Goal: Transaction & Acquisition: Download file/media

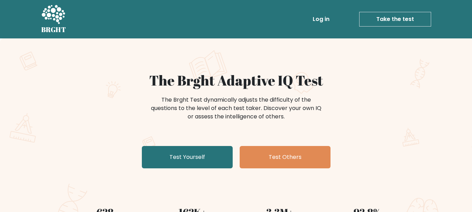
click at [321, 19] on link "Log in" at bounding box center [321, 19] width 22 height 14
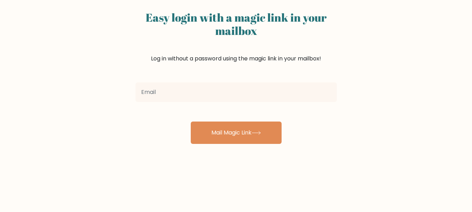
scroll to position [47, 0]
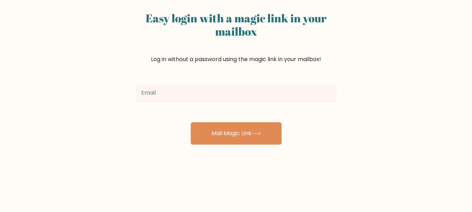
click at [183, 96] on input "email" at bounding box center [236, 93] width 201 height 20
type input "aziz.pambayun11@gmail.com"
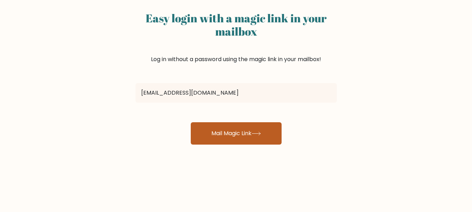
click at [216, 133] on button "Mail Magic Link" at bounding box center [236, 133] width 91 height 22
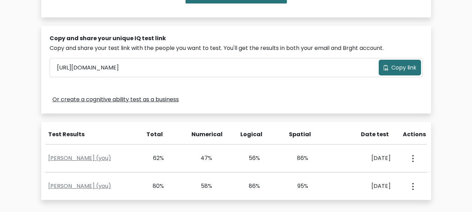
scroll to position [256, 0]
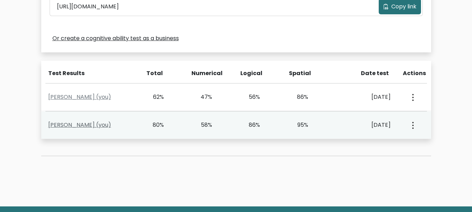
click at [103, 125] on link "[PERSON_NAME] (you)" at bounding box center [79, 125] width 63 height 8
click at [103, 125] on link "Khasyfil Aziz Pambayun (you)" at bounding box center [79, 125] width 63 height 8
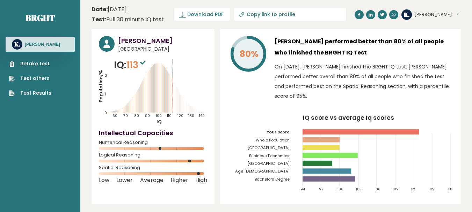
click at [244, 15] on icon at bounding box center [241, 14] width 7 height 7
type input "https://brght.org/profile/aziz-pams/?utm_source=share&utm_medium=copy&utm_campa…"
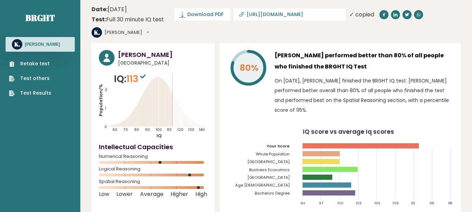
click at [253, 31] on header "Date: October 11, 2025 Test: Full 30 minute IQ test Download PDF Downloading...…" at bounding box center [277, 21] width 370 height 36
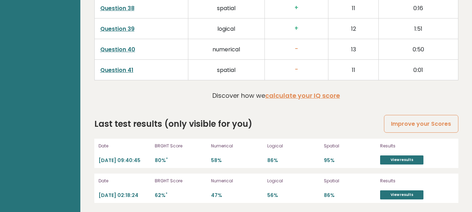
scroll to position [1917, 0]
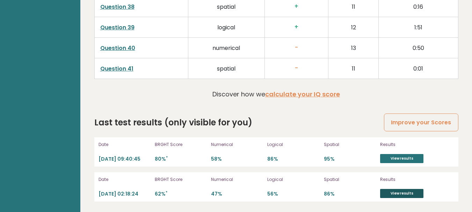
click at [406, 193] on link "View results" at bounding box center [401, 193] width 43 height 9
click at [401, 157] on link "View results" at bounding box center [401, 158] width 43 height 9
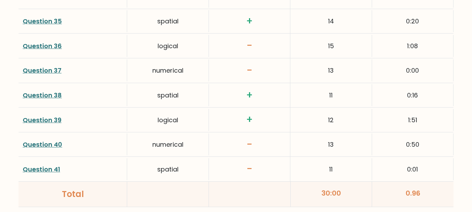
scroll to position [1922, 0]
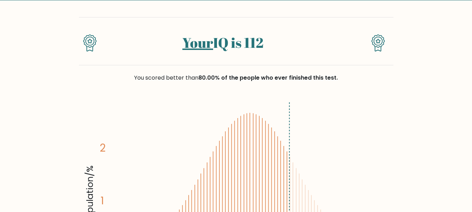
scroll to position [0, 0]
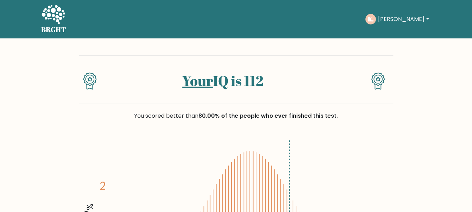
click at [394, 18] on button "[PERSON_NAME]" at bounding box center [403, 19] width 55 height 9
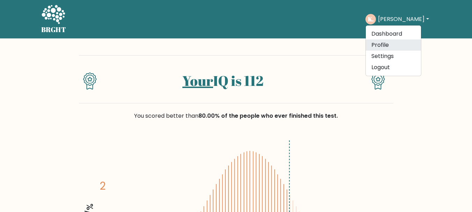
click at [367, 44] on link "Profile" at bounding box center [393, 45] width 55 height 11
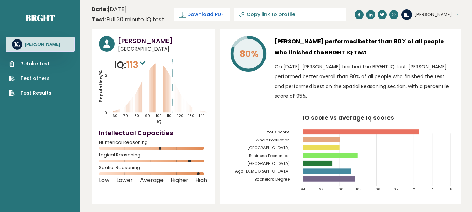
click at [206, 13] on span "Download PDF" at bounding box center [205, 14] width 36 height 7
